Goal: Book appointment/travel/reservation

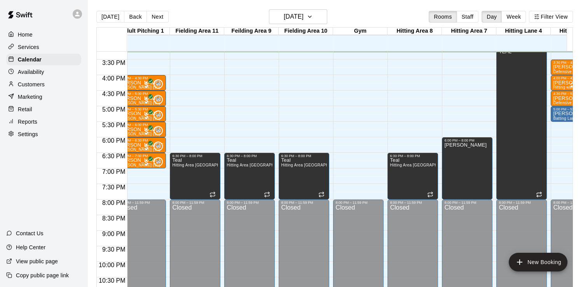
scroll to position [0, 207]
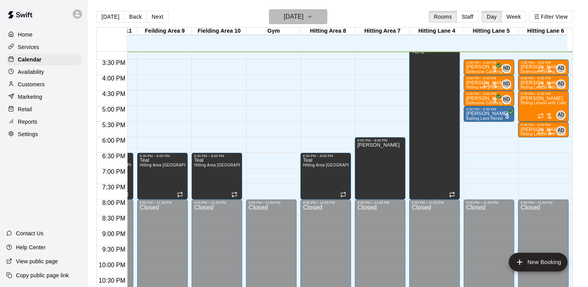
click at [313, 19] on icon "button" at bounding box center [310, 16] width 6 height 9
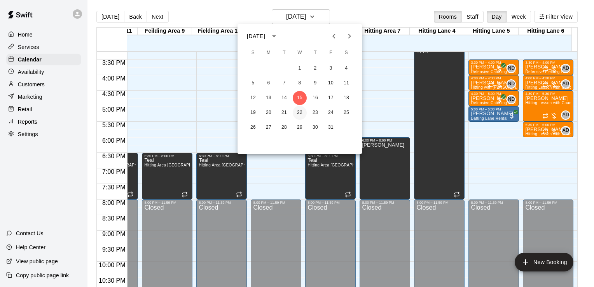
click at [300, 113] on button "22" at bounding box center [300, 113] width 14 height 14
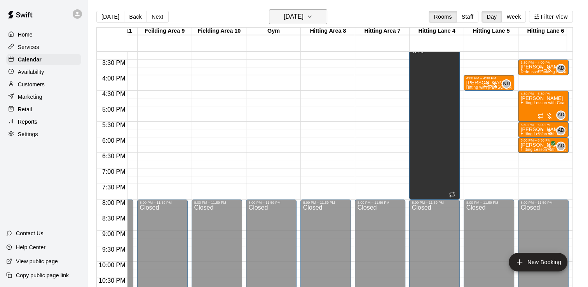
click at [313, 18] on icon "button" at bounding box center [310, 16] width 6 height 9
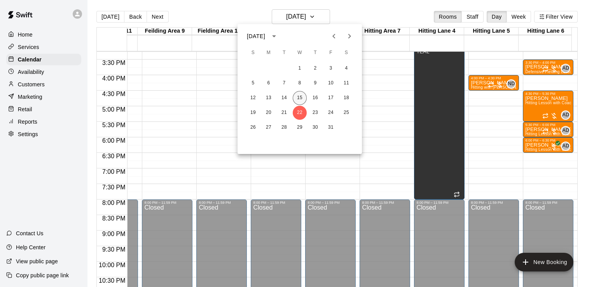
click at [297, 99] on button "15" at bounding box center [300, 98] width 14 height 14
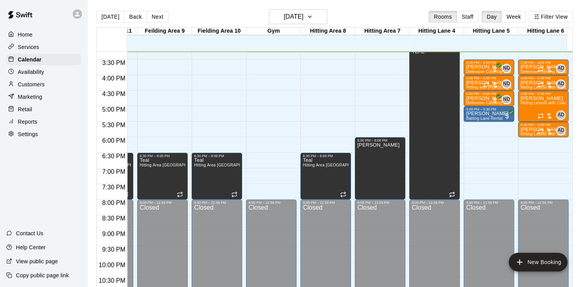
drag, startPoint x: 530, startPoint y: 141, endPoint x: 529, endPoint y: 156, distance: 15.2
click at [313, 15] on icon "button" at bounding box center [310, 16] width 6 height 9
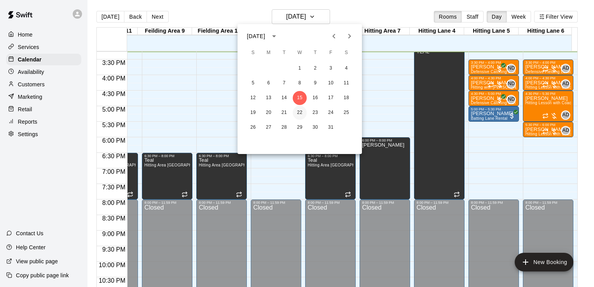
click at [300, 112] on button "22" at bounding box center [300, 113] width 14 height 14
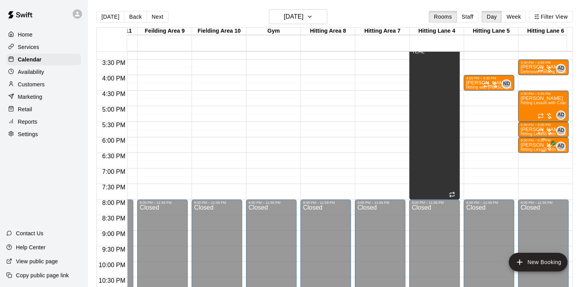
click at [529, 145] on p "[PERSON_NAME]" at bounding box center [543, 145] width 46 height 0
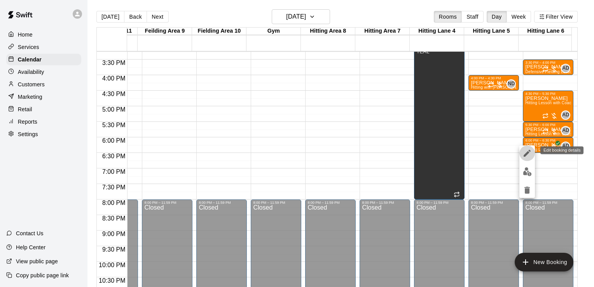
click at [529, 153] on icon "edit" at bounding box center [526, 152] width 9 height 9
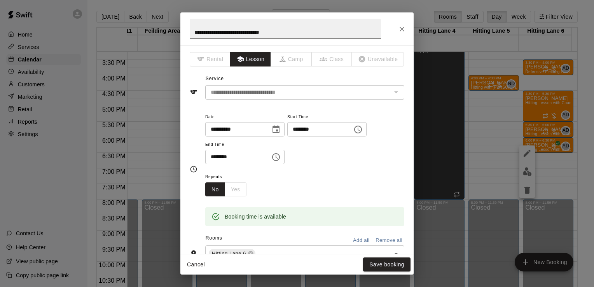
click at [281, 131] on icon "Choose date, selected date is Oct 22, 2025" at bounding box center [275, 129] width 9 height 9
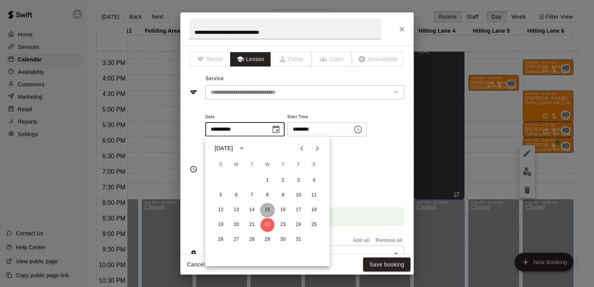
click at [267, 209] on button "15" at bounding box center [267, 210] width 14 height 14
type input "**********"
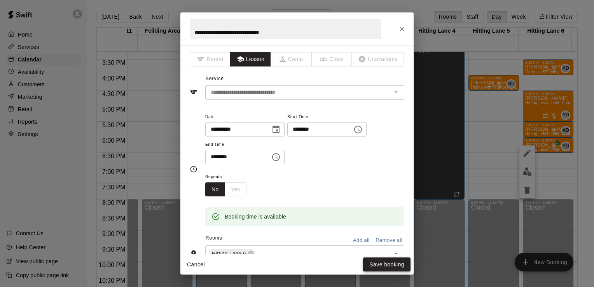
click at [384, 267] on button "Save booking" at bounding box center [386, 264] width 47 height 14
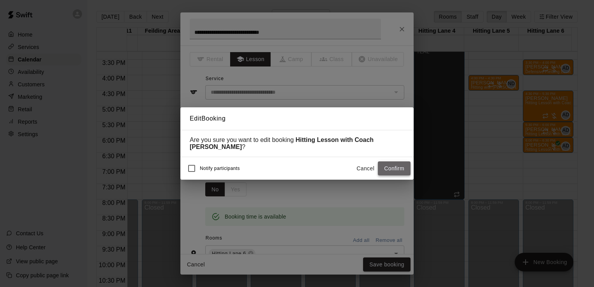
click at [390, 166] on button "Confirm" at bounding box center [394, 168] width 33 height 14
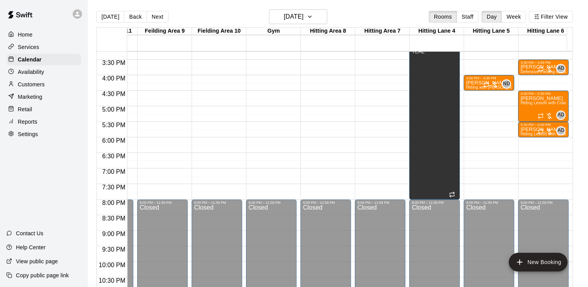
drag, startPoint x: 532, startPoint y: 128, endPoint x: 533, endPoint y: 147, distance: 19.4
